Goal: Navigation & Orientation: Find specific page/section

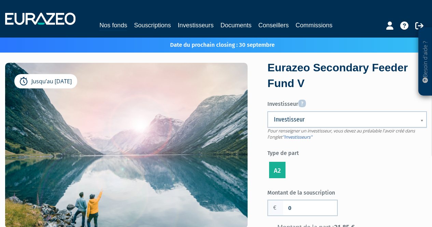
scroll to position [383, 0]
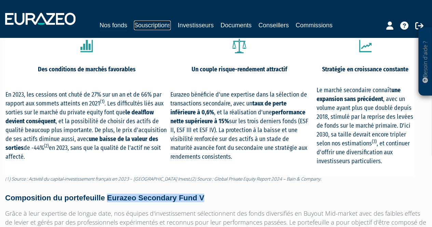
click at [149, 26] on link "Souscriptions" at bounding box center [152, 25] width 37 height 10
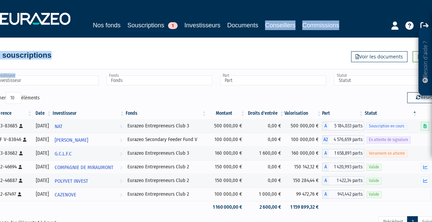
drag, startPoint x: 92, startPoint y: 88, endPoint x: 337, endPoint y: -30, distance: 272.5
click at [337, 0] on html "Besoin d'aide ? × J'ai besoin d'aide Si vous avez une question à propos du fonc…" at bounding box center [216, 143] width 432 height 286
